Goal: Find contact information

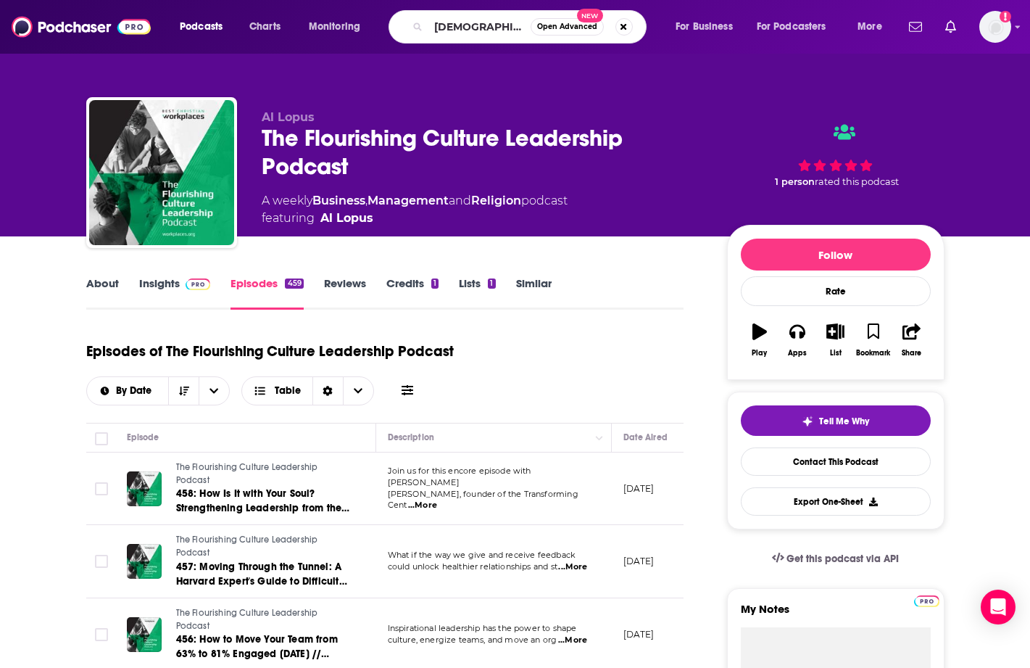
type input "[DEMOGRAPHIC_DATA] talk show"
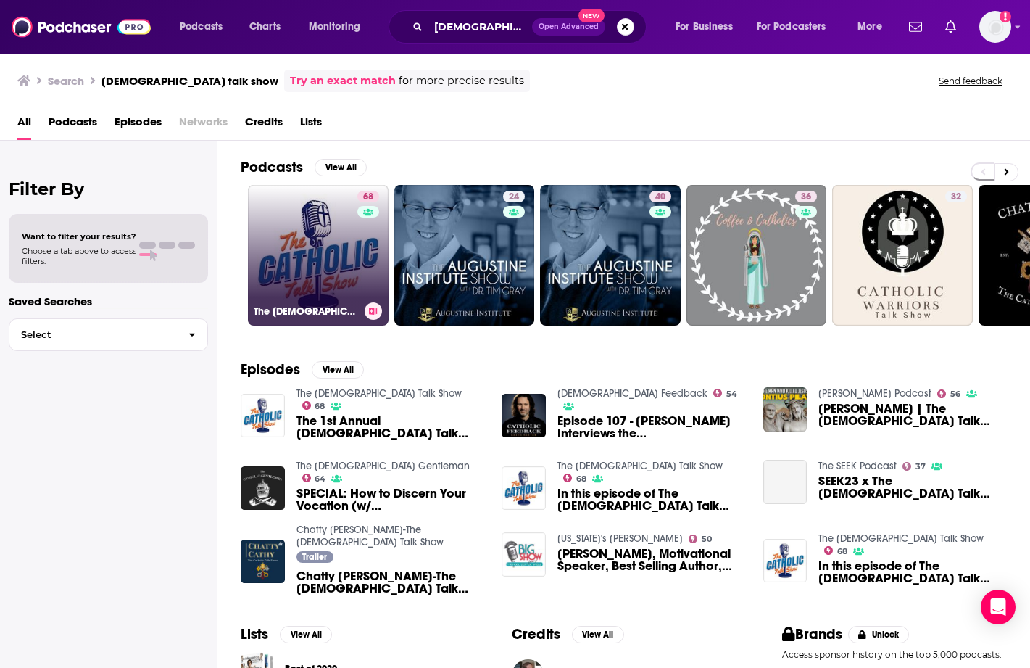
click at [353, 279] on link "68 The [DEMOGRAPHIC_DATA] Talk Show" at bounding box center [318, 255] width 141 height 141
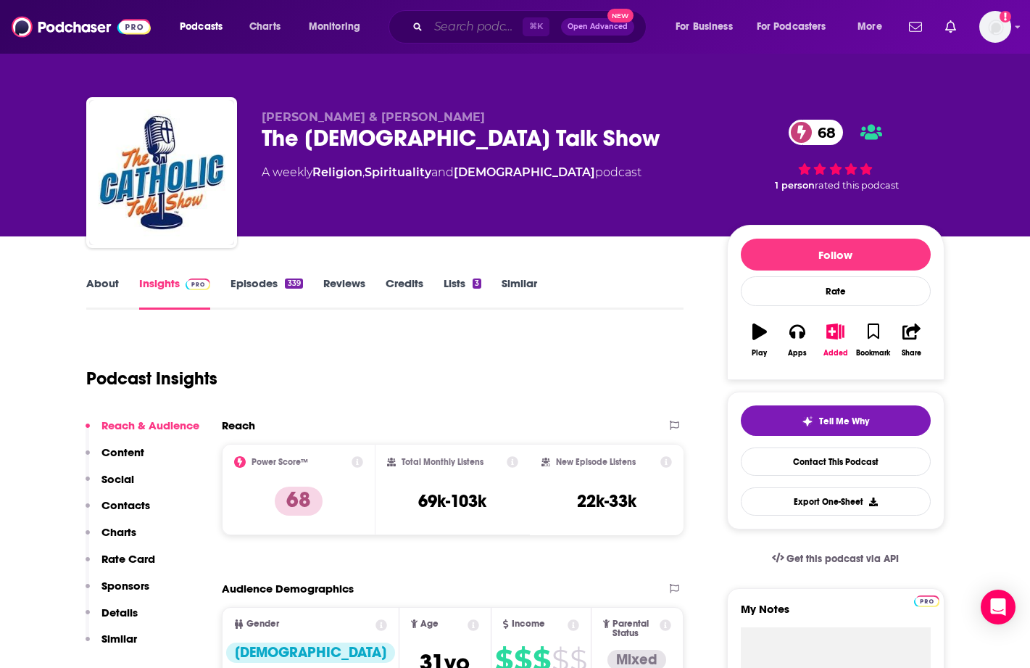
click at [470, 32] on input "Search podcasts, credits, & more..." at bounding box center [476, 26] width 94 height 23
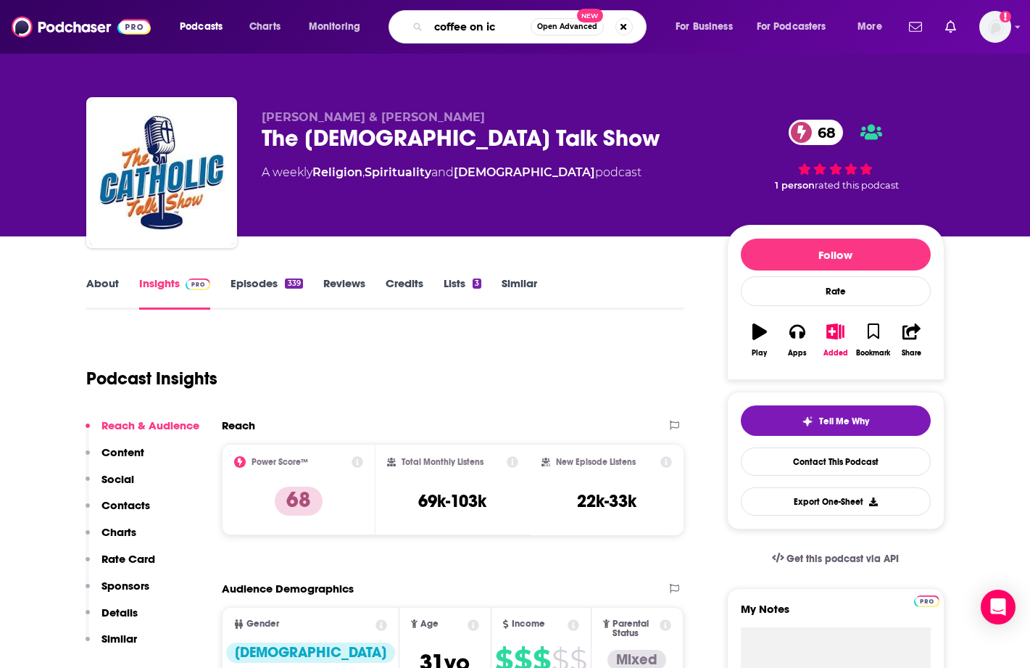
type input "coffee on ice"
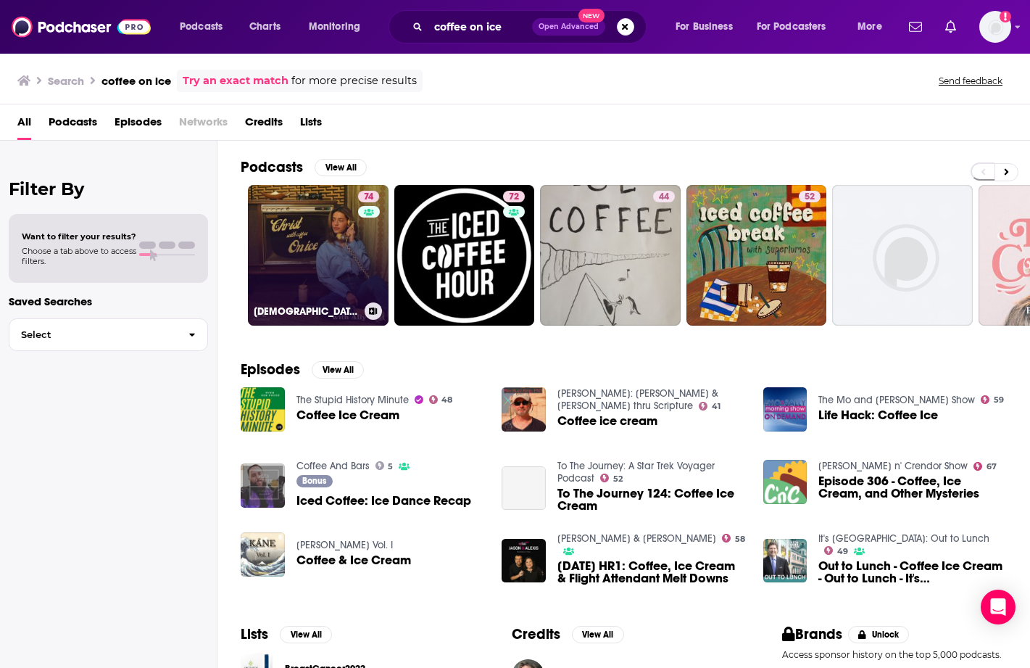
click at [351, 262] on link "74 [DEMOGRAPHIC_DATA] With Coffee On Ice" at bounding box center [318, 255] width 141 height 141
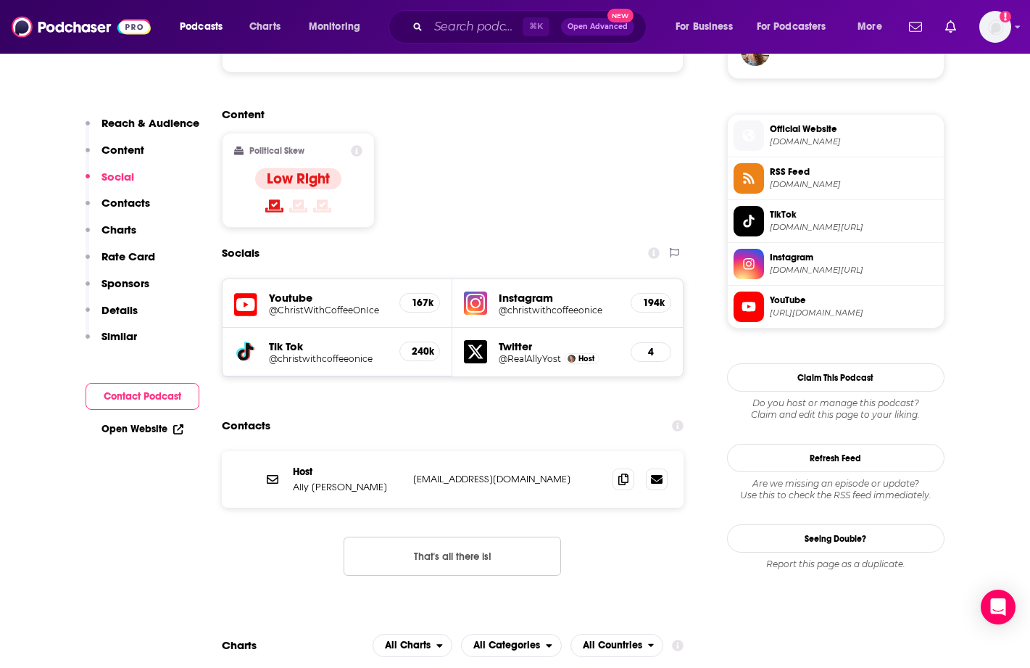
scroll to position [1129, 0]
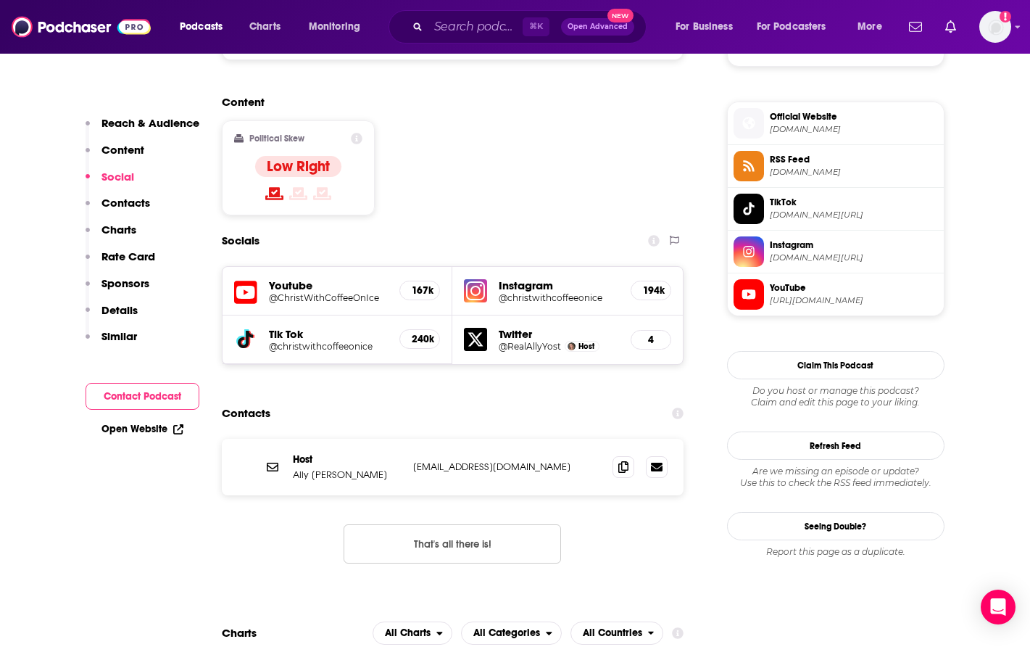
drag, startPoint x: 553, startPoint y: 389, endPoint x: 415, endPoint y: 385, distance: 138.5
click at [415, 460] on p "[EMAIL_ADDRESS][DOMAIN_NAME]" at bounding box center [507, 466] width 189 height 12
copy p "[EMAIL_ADDRESS][DOMAIN_NAME]"
click at [478, 29] on input "Search podcasts, credits, & more..." at bounding box center [476, 26] width 94 height 23
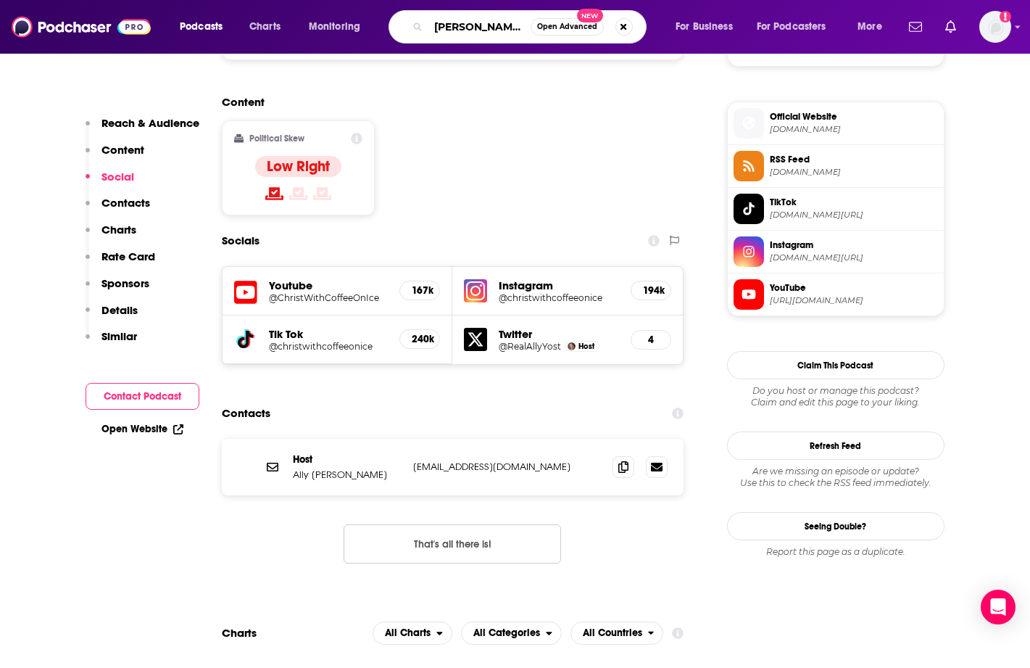
type input "[PERSON_NAME]"
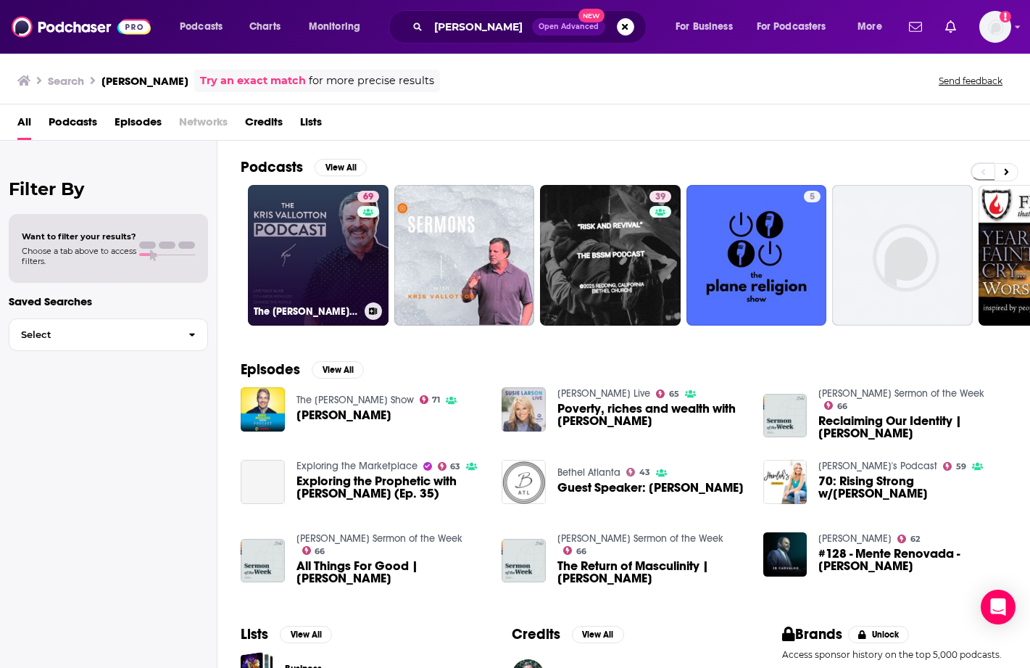
click at [343, 286] on link "69 The [PERSON_NAME] Podcast" at bounding box center [318, 255] width 141 height 141
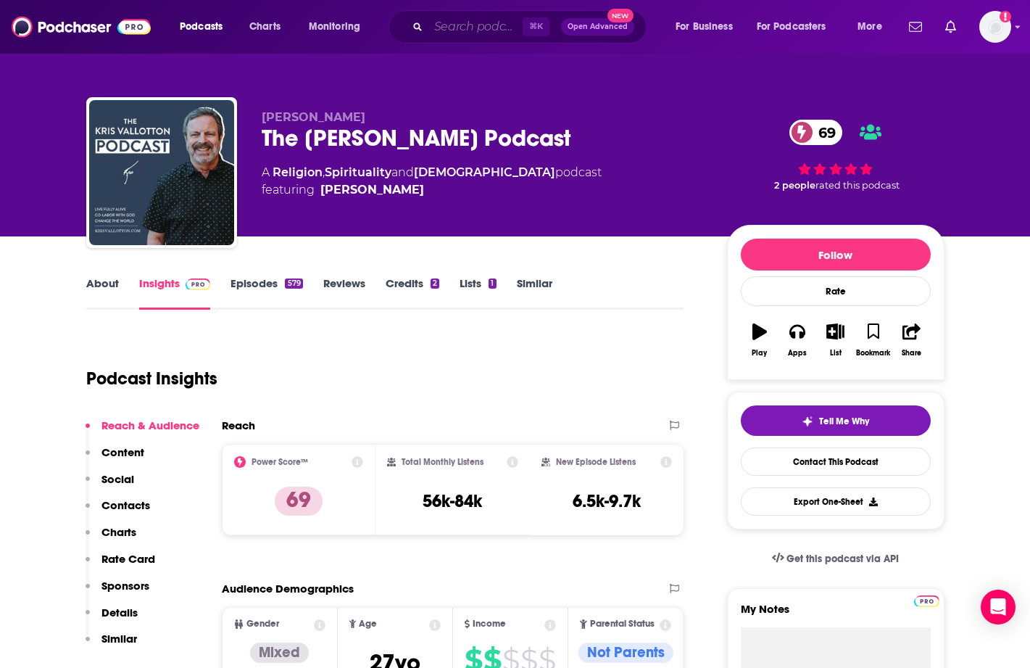
click at [485, 20] on input "Search podcasts, credits, & more..." at bounding box center [476, 26] width 94 height 23
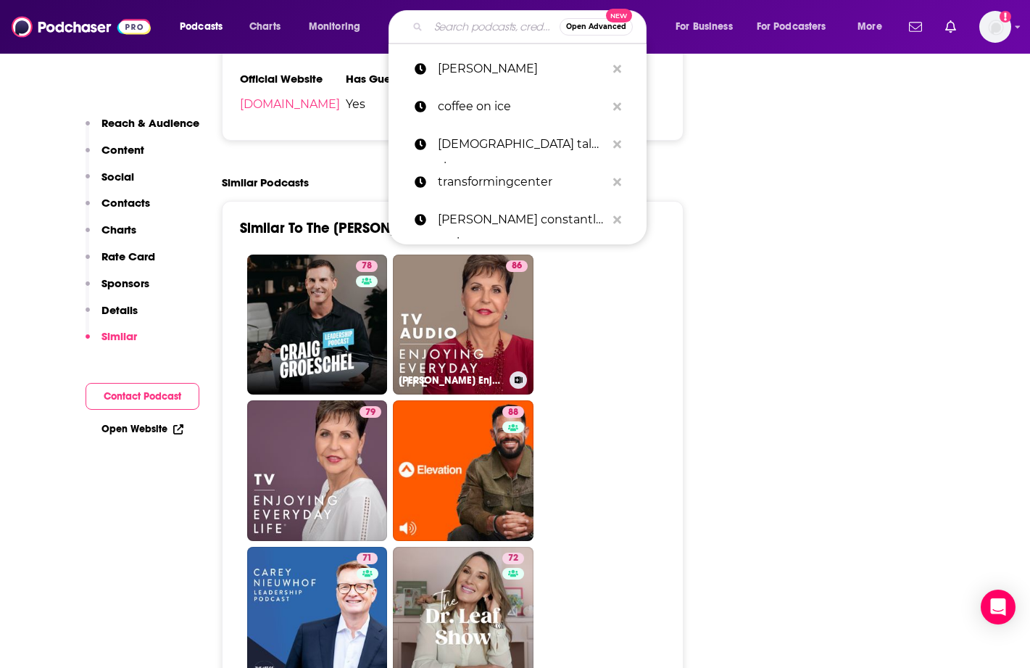
scroll to position [3009, 0]
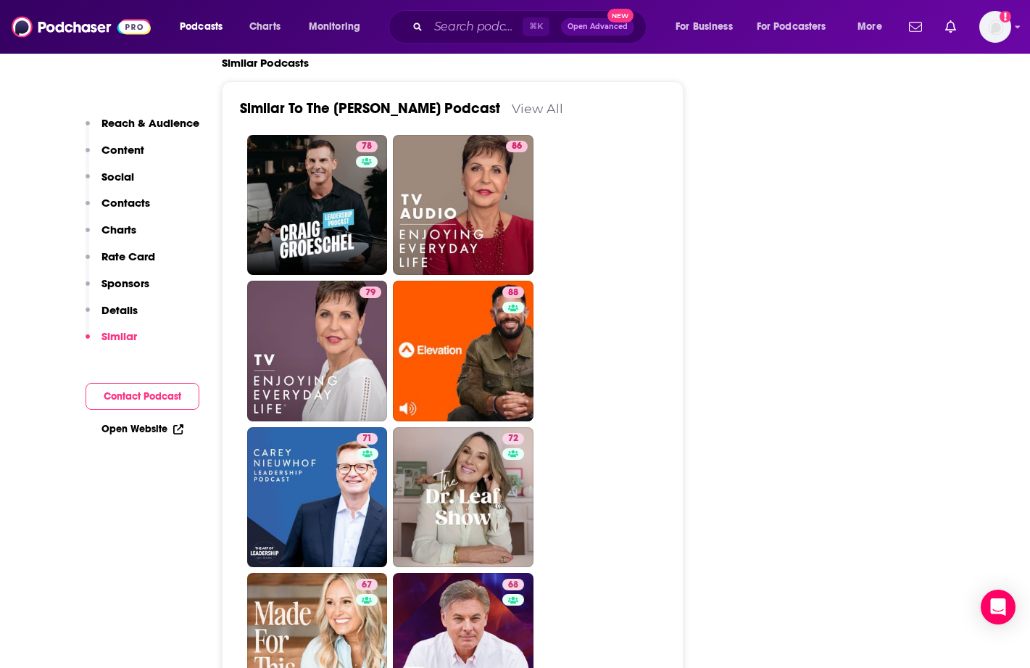
scroll to position [3013, 0]
